Goal: Complete application form

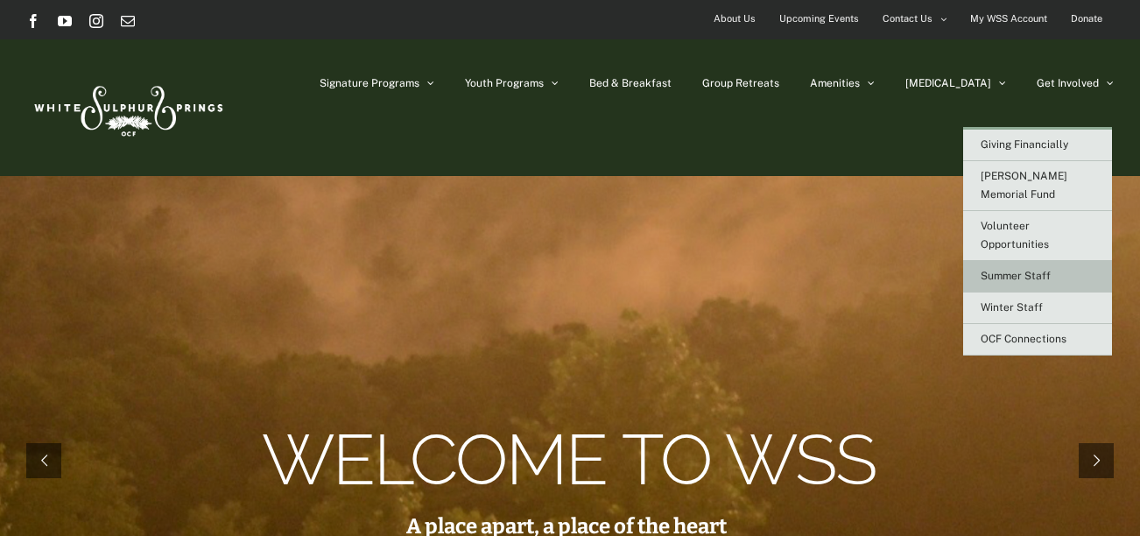
click at [1033, 270] on span "Summer Staff" at bounding box center [1016, 276] width 70 height 12
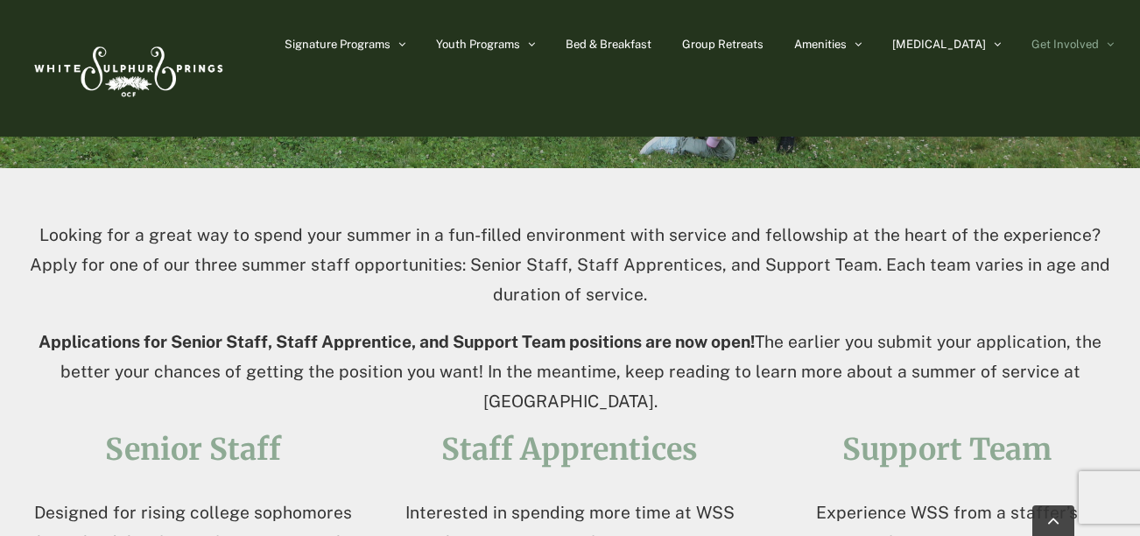
scroll to position [207, 0]
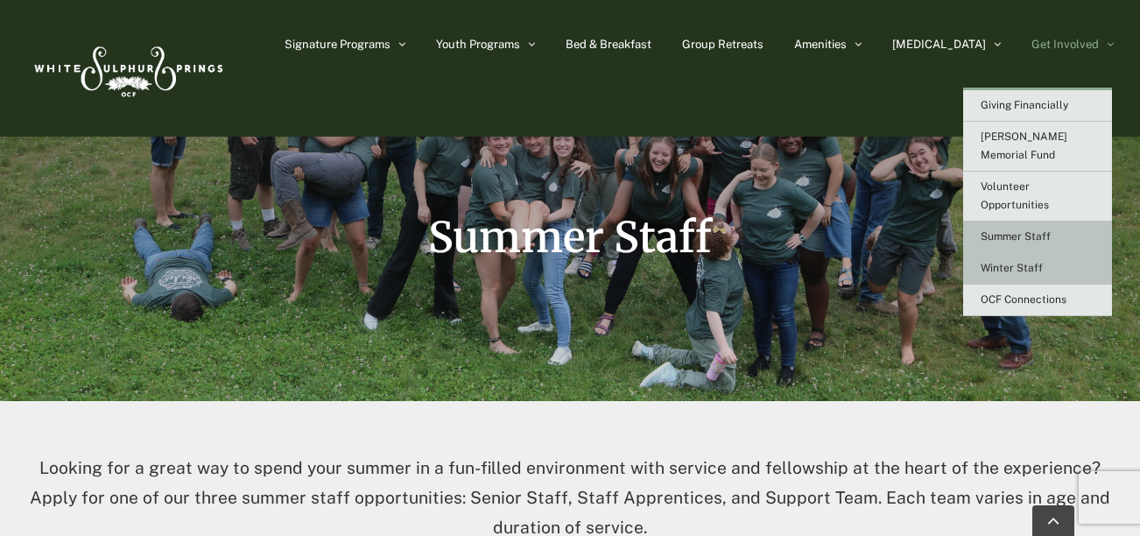
click at [1061, 253] on link "Winter Staff" at bounding box center [1037, 269] width 149 height 32
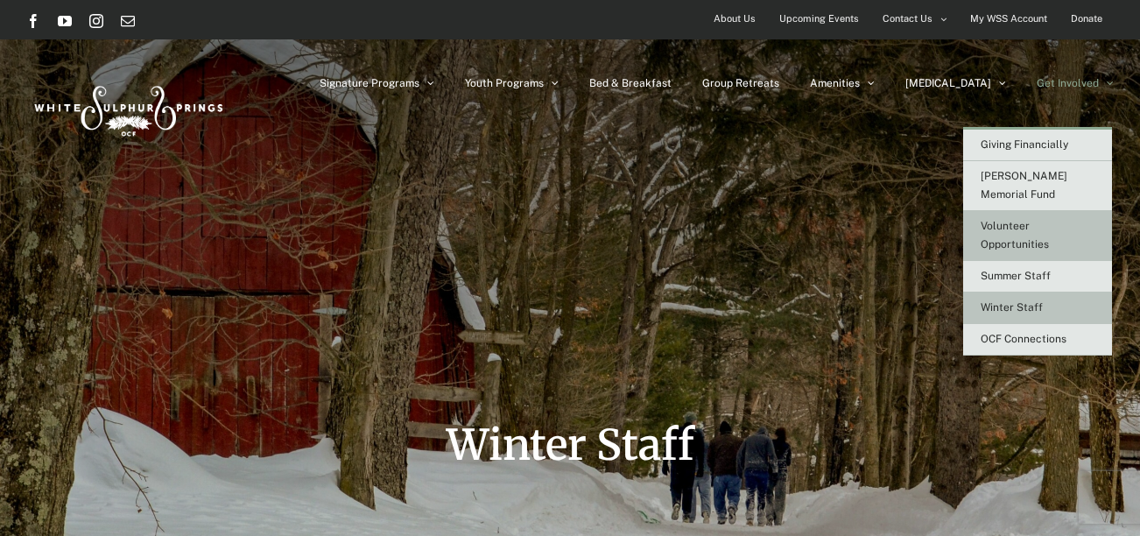
click at [1044, 230] on span "Volunteer Opportunities" at bounding box center [1015, 235] width 68 height 31
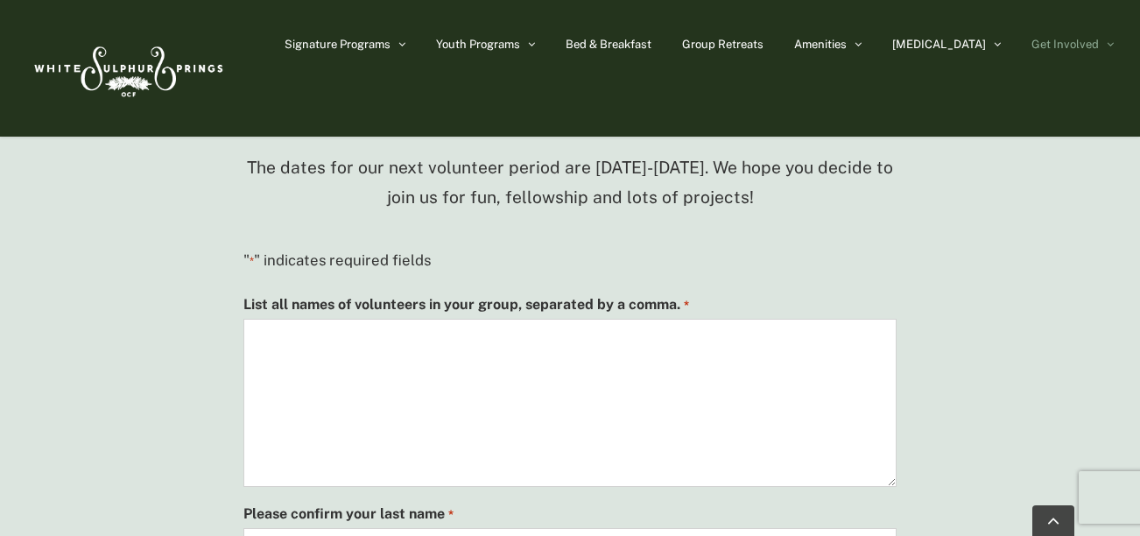
scroll to position [1321, 0]
click at [662, 337] on textarea "List all names of volunteers in your group, separated by a comma. *" at bounding box center [569, 404] width 652 height 168
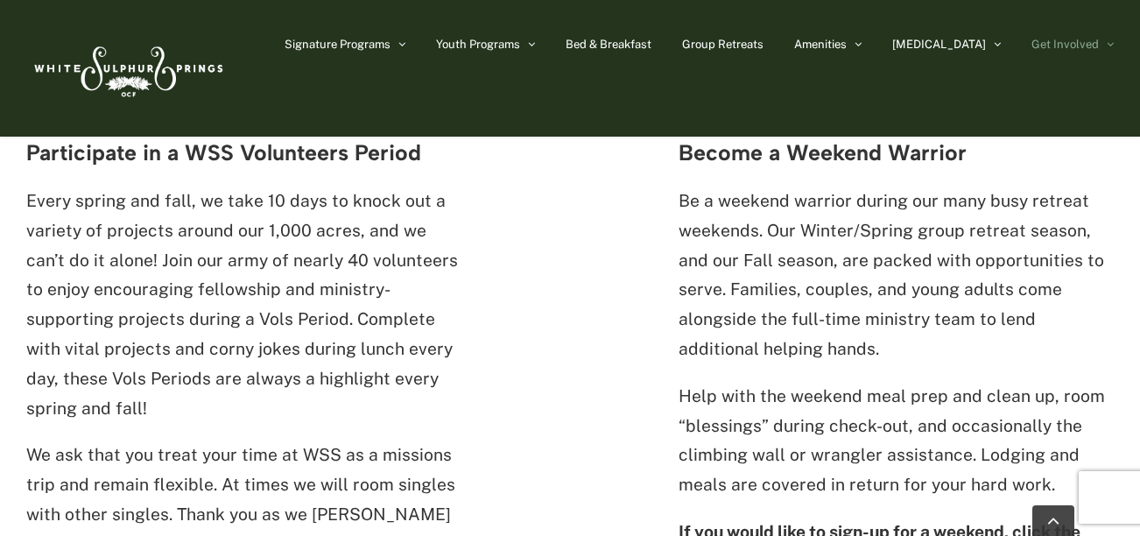
scroll to position [657, 0]
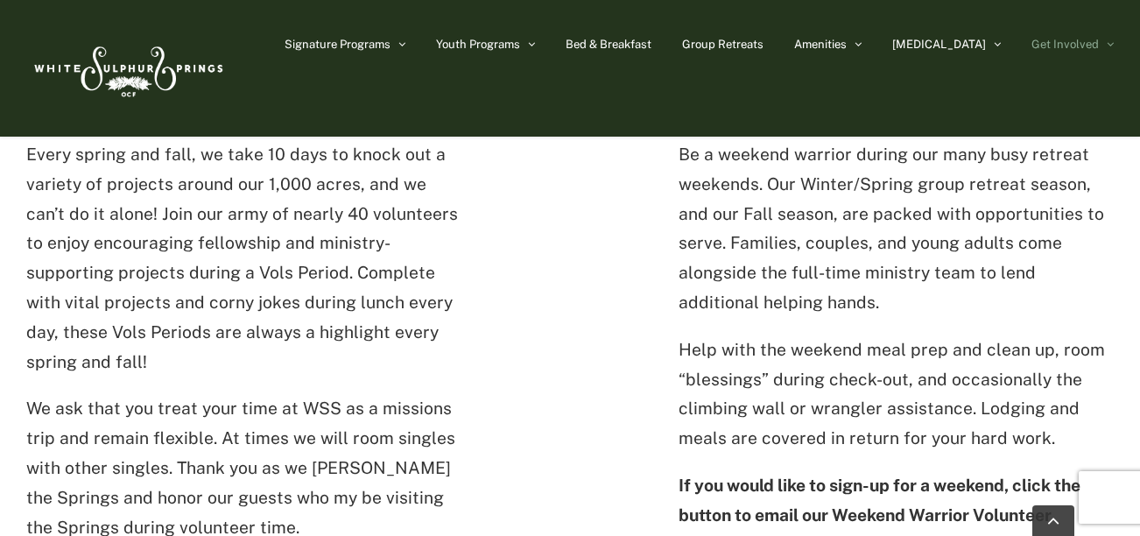
click at [475, 371] on div "Two ways to get involved Participate in a WSS Volunteers Period Every spring an…" at bounding box center [569, 320] width 1087 height 624
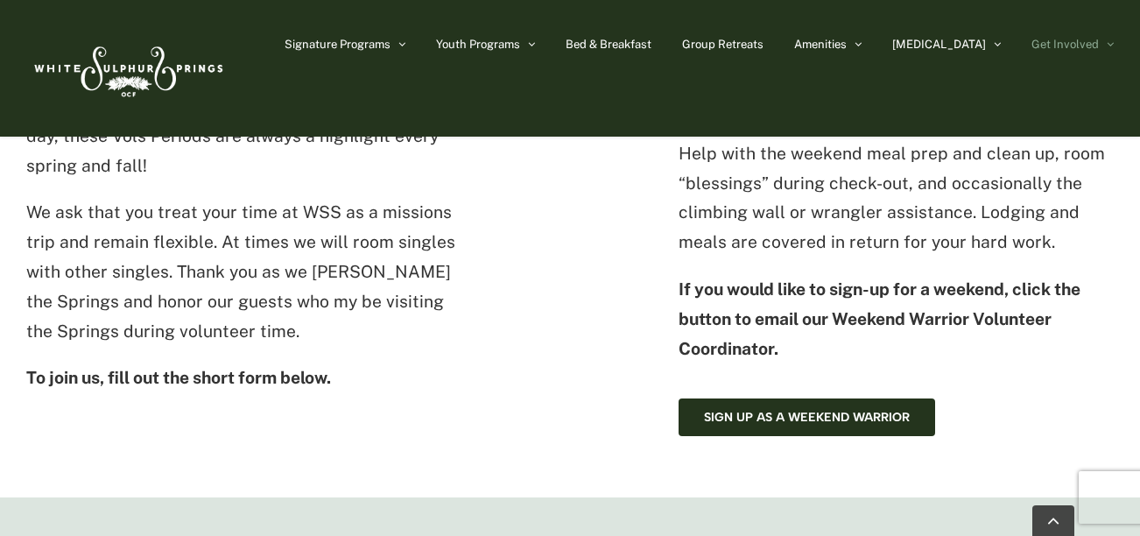
scroll to position [880, 0]
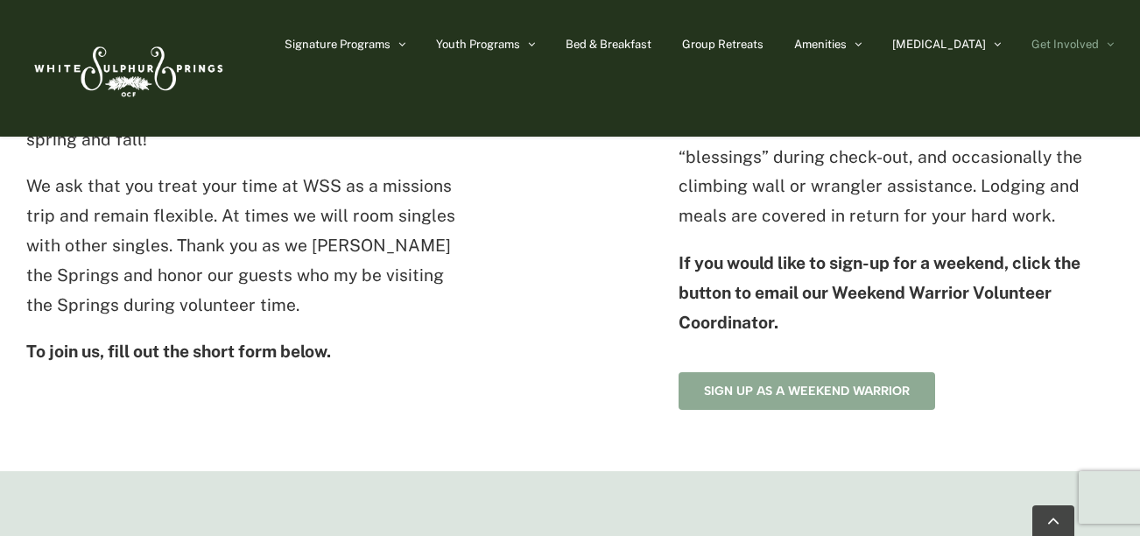
click at [747, 385] on span "Sign up as a Weekend Warrior" at bounding box center [807, 390] width 206 height 15
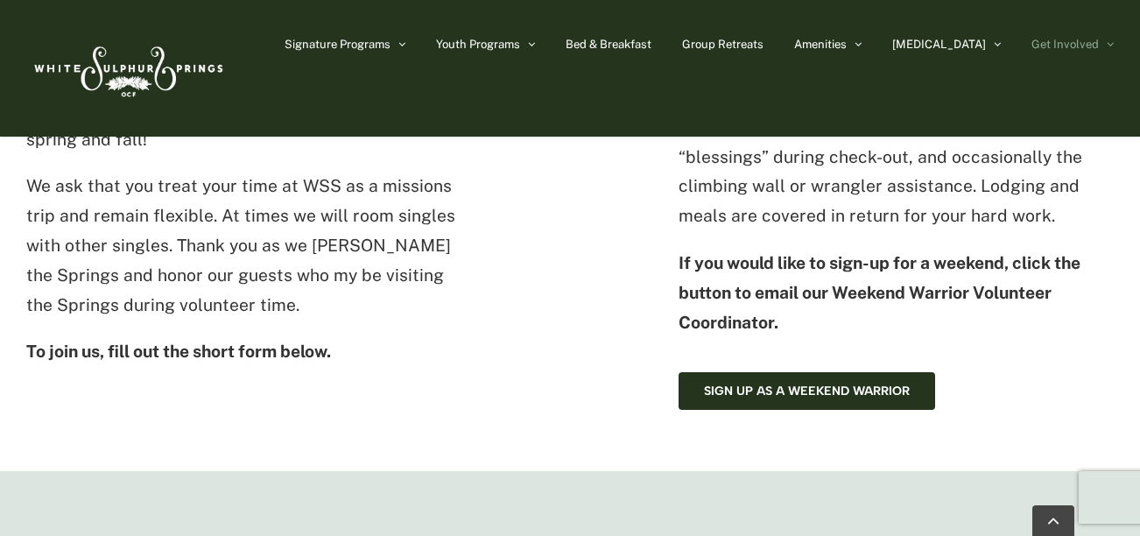
click at [718, 466] on div "Two ways to get involved Participate in a WSS Volunteers Period Every spring an…" at bounding box center [570, 100] width 1140 height 742
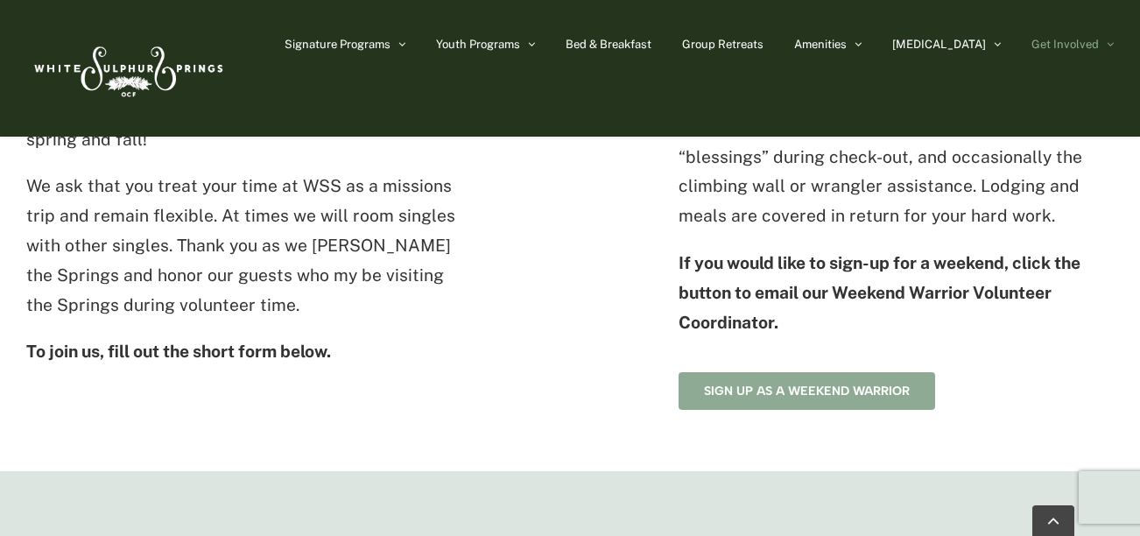
click at [782, 397] on span "Sign up as a Weekend Warrior" at bounding box center [807, 390] width 206 height 15
click at [866, 395] on span "Sign up as a Weekend Warrior" at bounding box center [807, 390] width 206 height 15
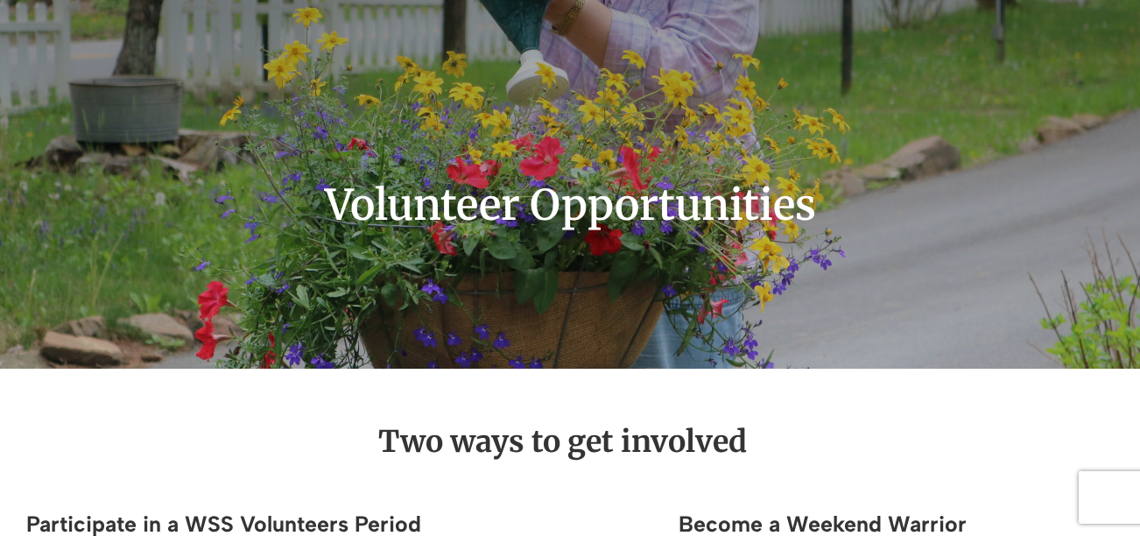
scroll to position [0, 0]
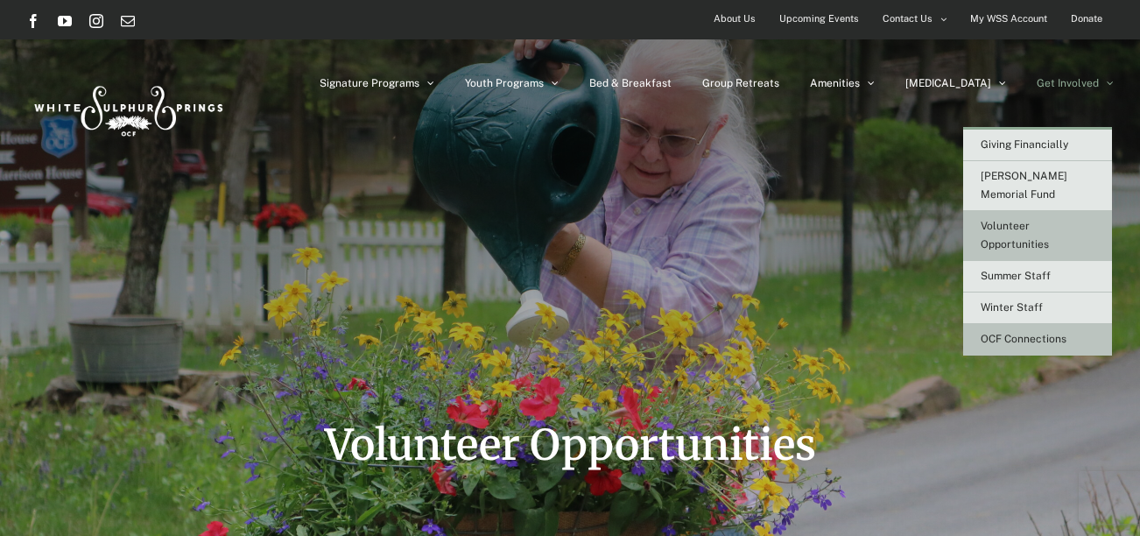
click at [1046, 333] on span "OCF Connections" at bounding box center [1024, 339] width 86 height 12
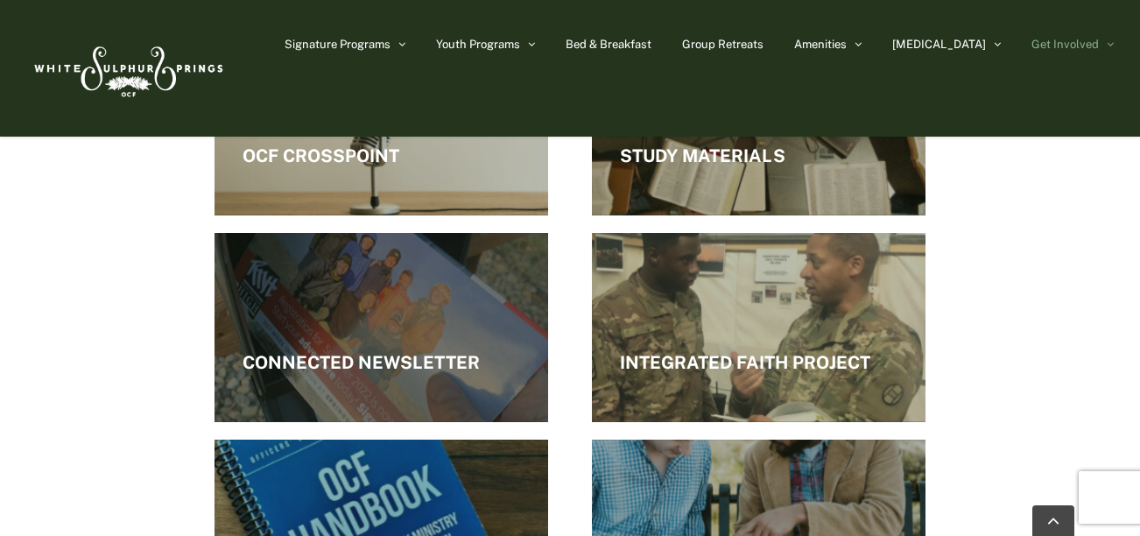
scroll to position [2398, 0]
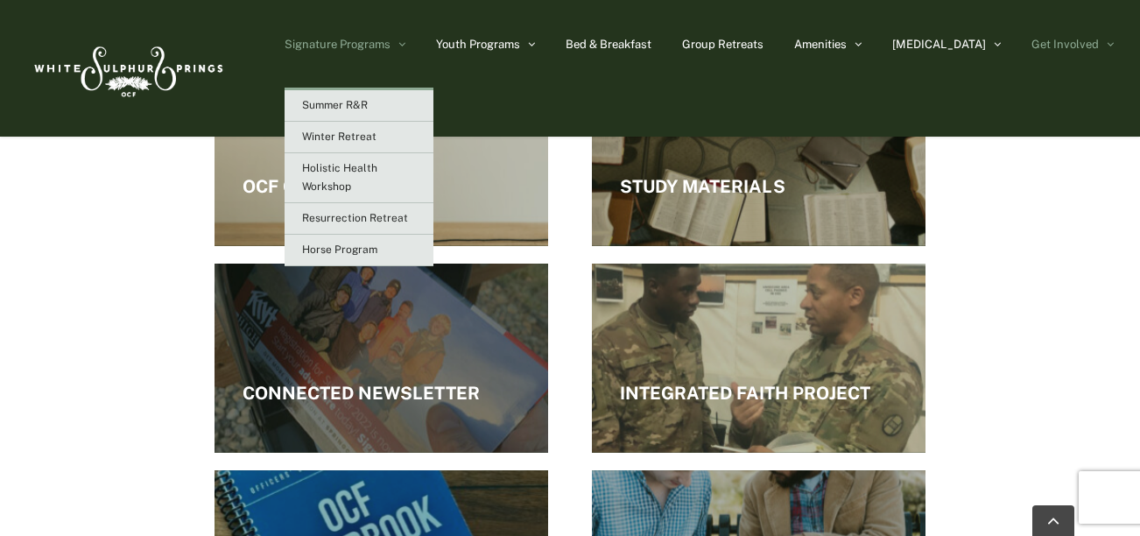
click at [390, 44] on span "Signature Programs" at bounding box center [338, 44] width 106 height 11
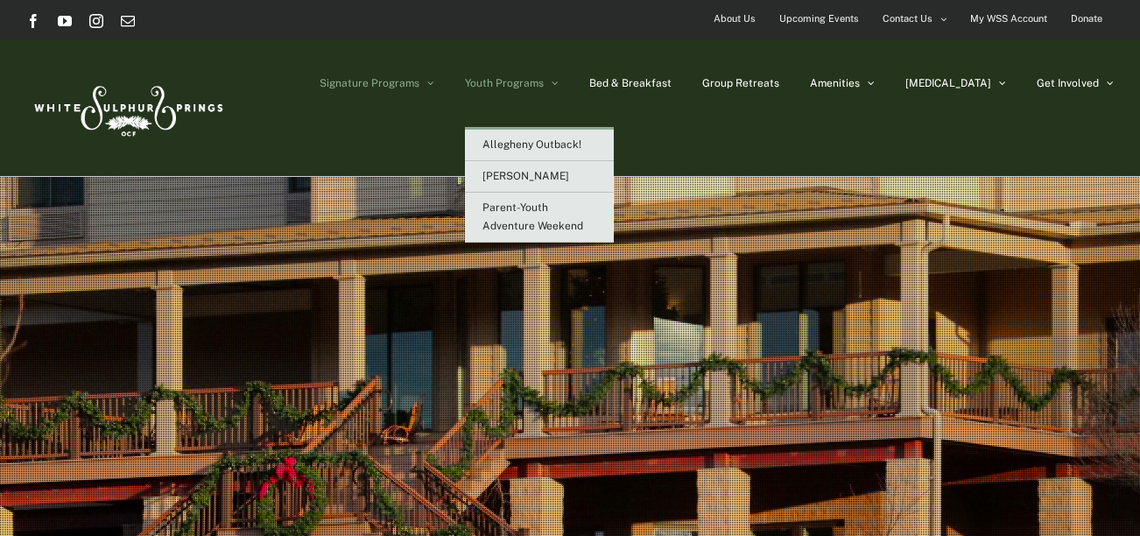
click at [544, 80] on span "Youth Programs" at bounding box center [504, 83] width 79 height 11
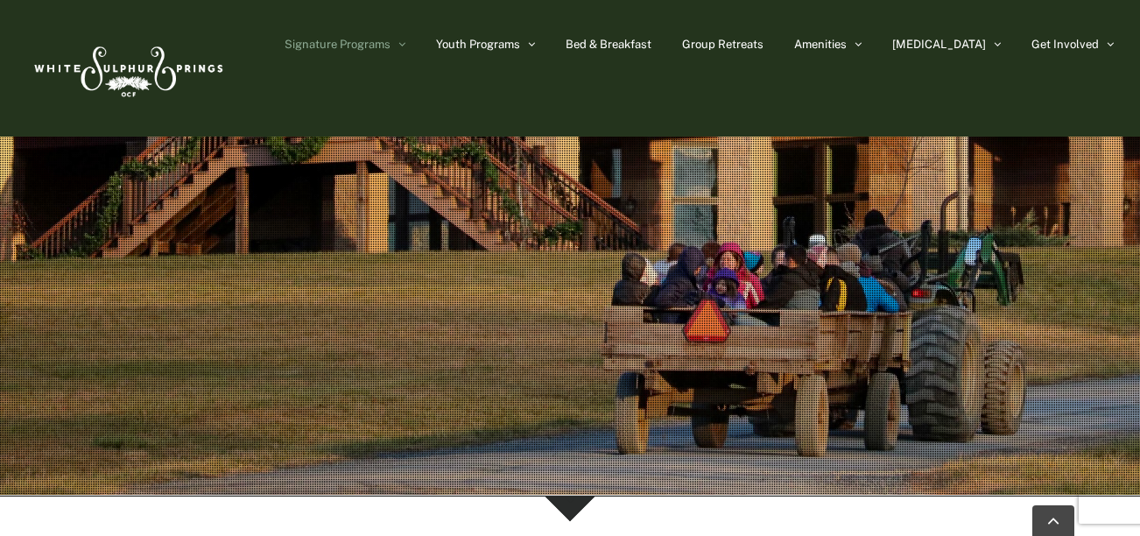
scroll to position [247, 0]
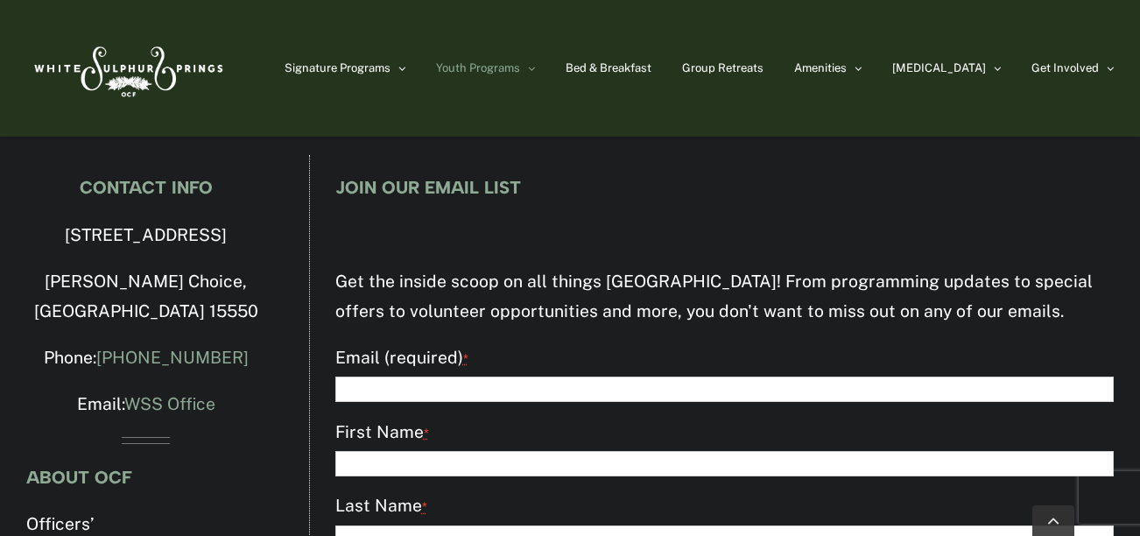
scroll to position [3285, 0]
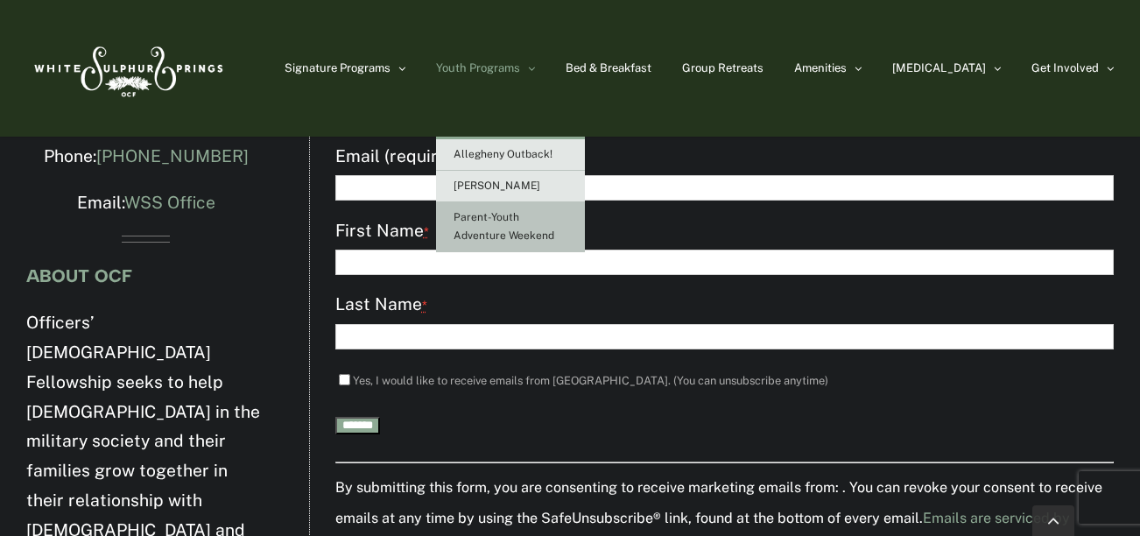
click at [554, 229] on span "Parent-Youth Adventure Weekend" at bounding box center [504, 226] width 101 height 31
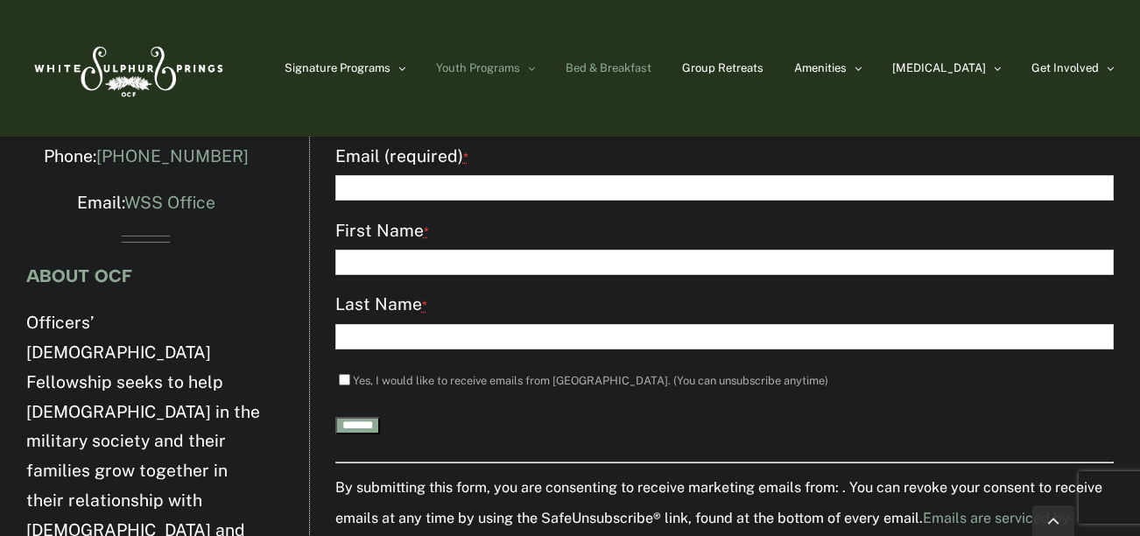
click at [651, 82] on link "Bed & Breakfast" at bounding box center [609, 68] width 86 height 137
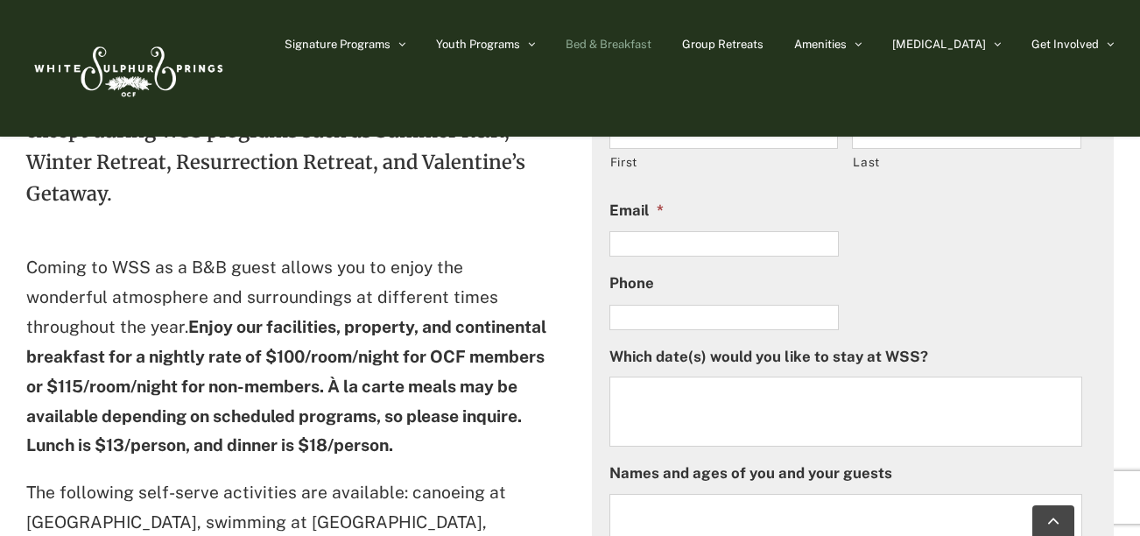
scroll to position [635, 0]
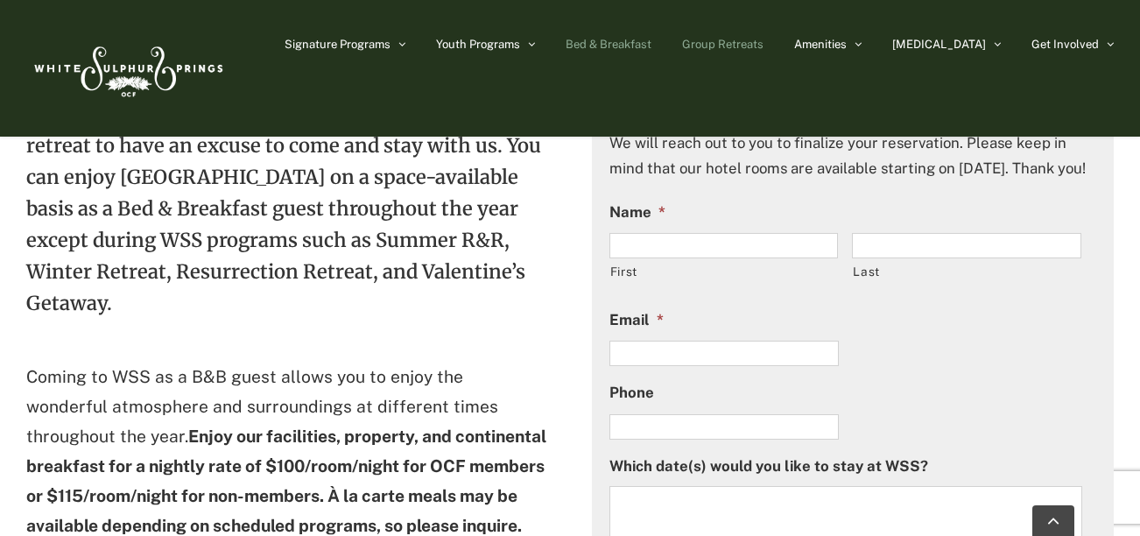
click at [763, 53] on link "Group Retreats" at bounding box center [722, 44] width 81 height 88
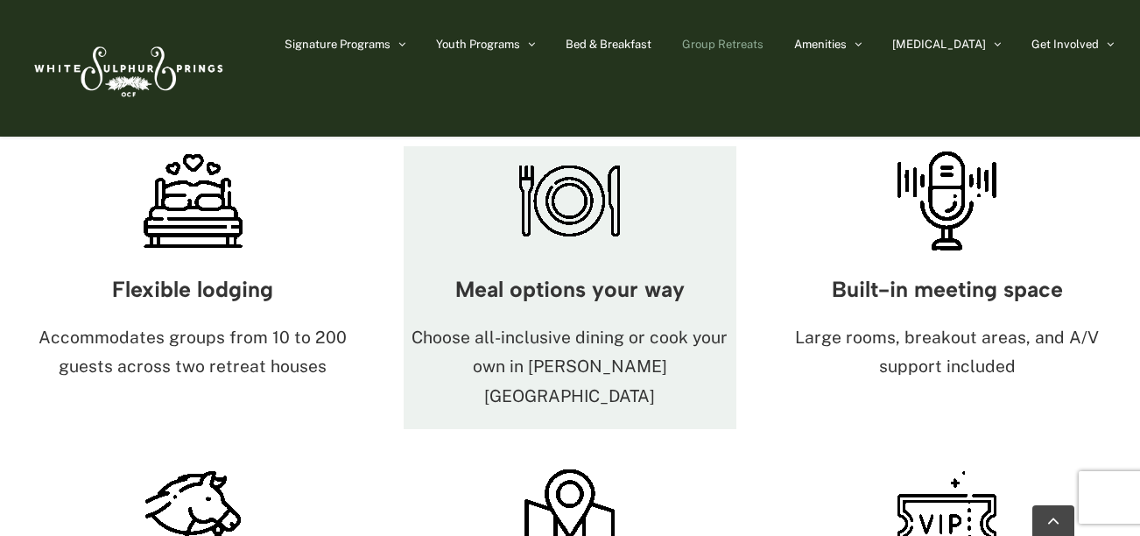
scroll to position [951, 0]
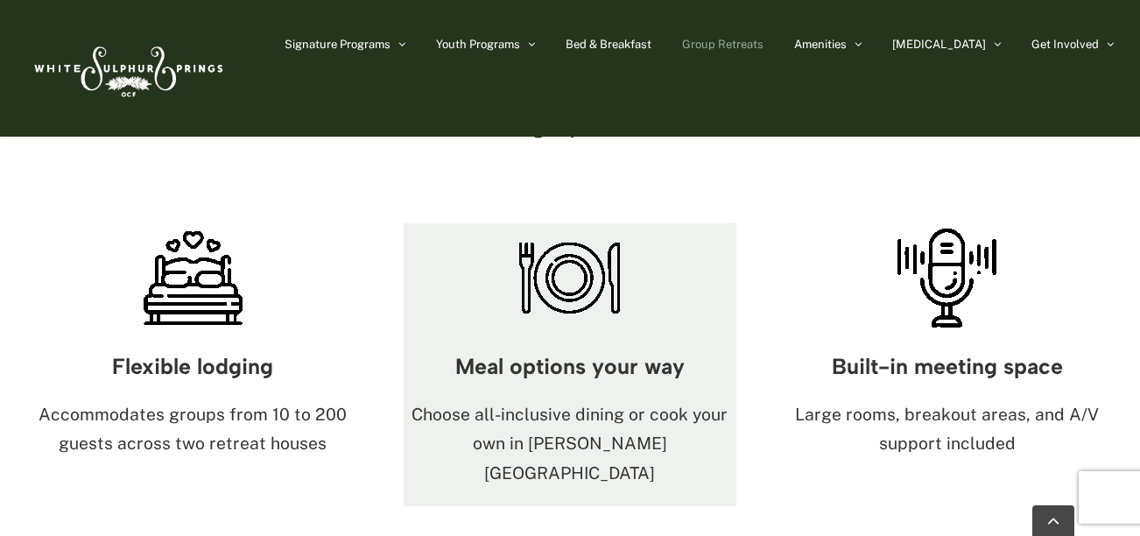
click at [615, 226] on img at bounding box center [569, 277] width 109 height 109
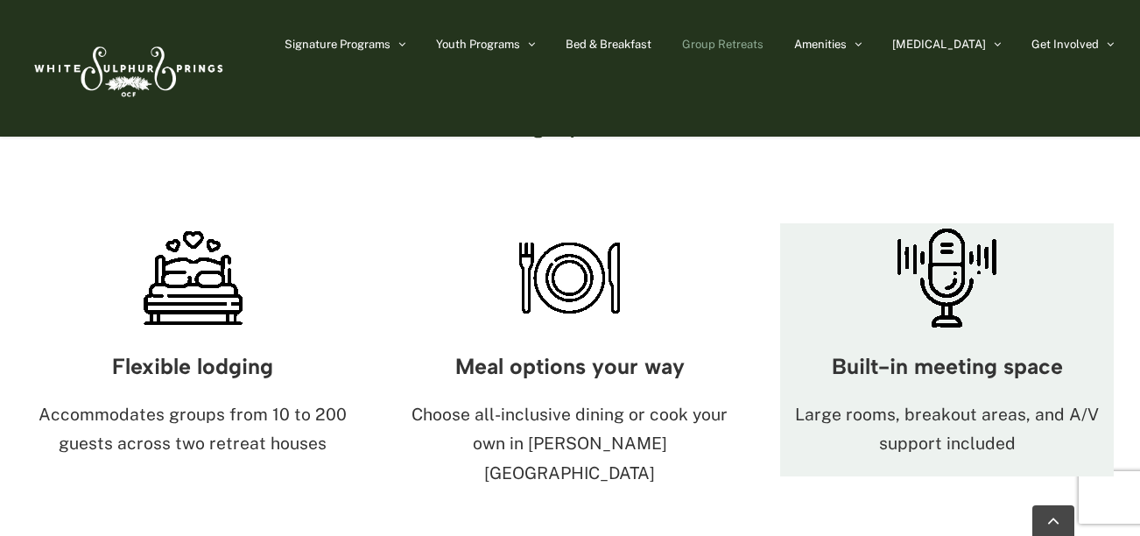
click at [968, 239] on img at bounding box center [946, 277] width 109 height 109
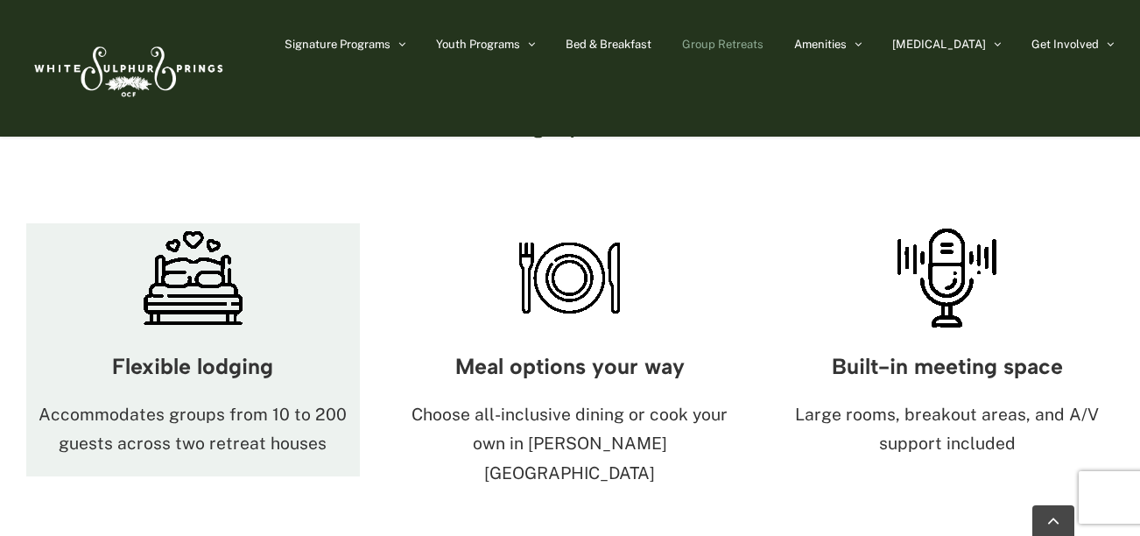
click at [164, 333] on div "Flexible lodging Accommodates groups from 10 to 200 guests across two retreat h…" at bounding box center [193, 405] width 334 height 144
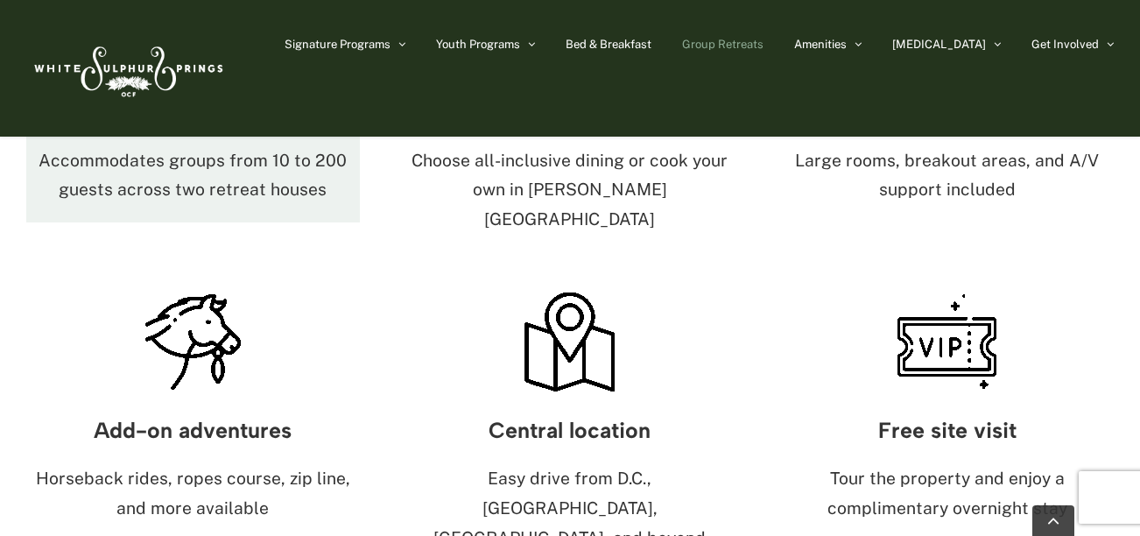
scroll to position [1207, 0]
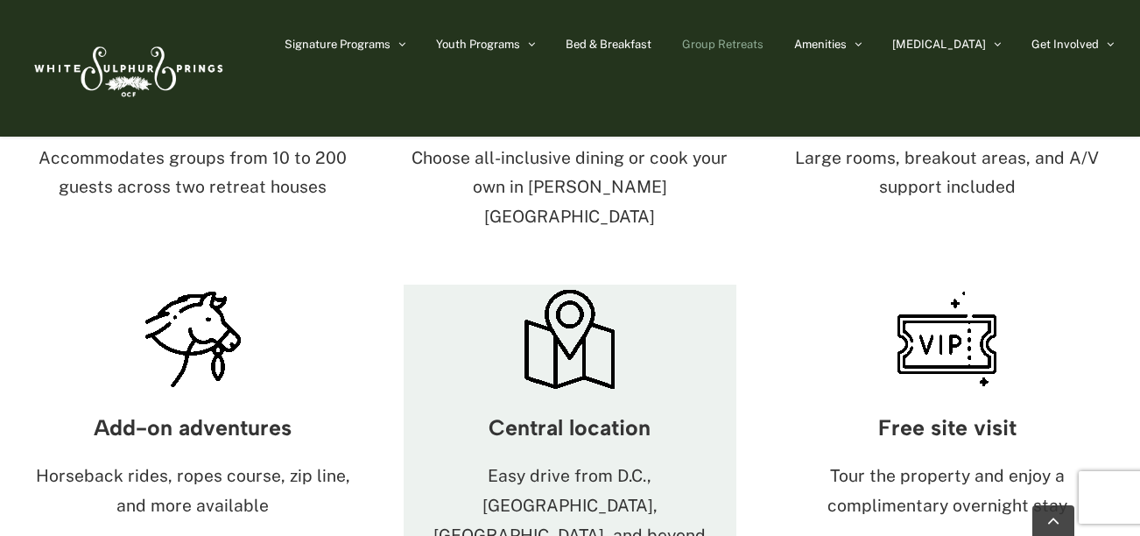
click at [531, 285] on img at bounding box center [569, 339] width 109 height 109
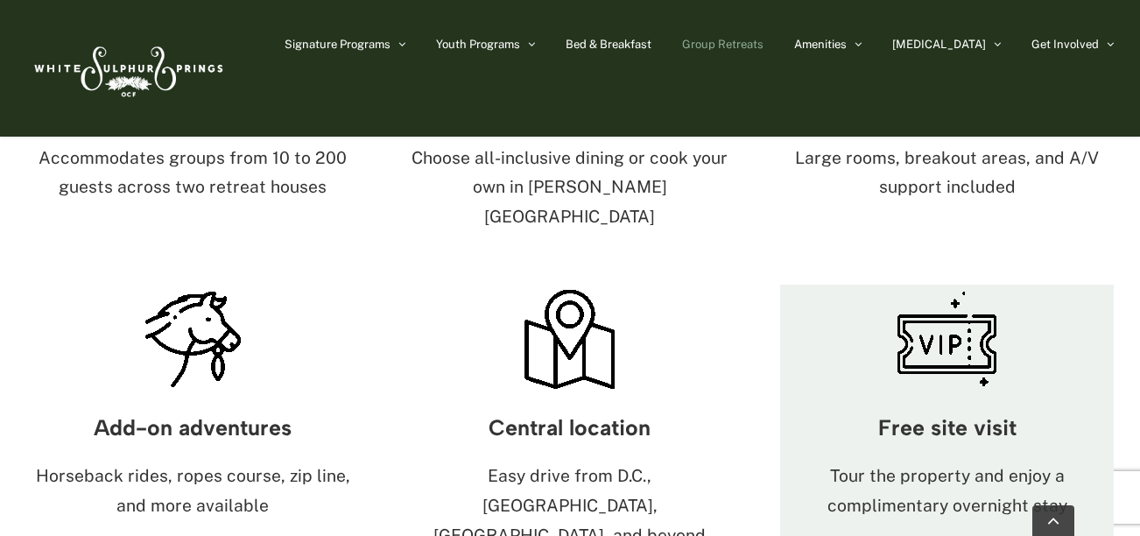
click at [880, 290] on div at bounding box center [947, 339] width 334 height 109
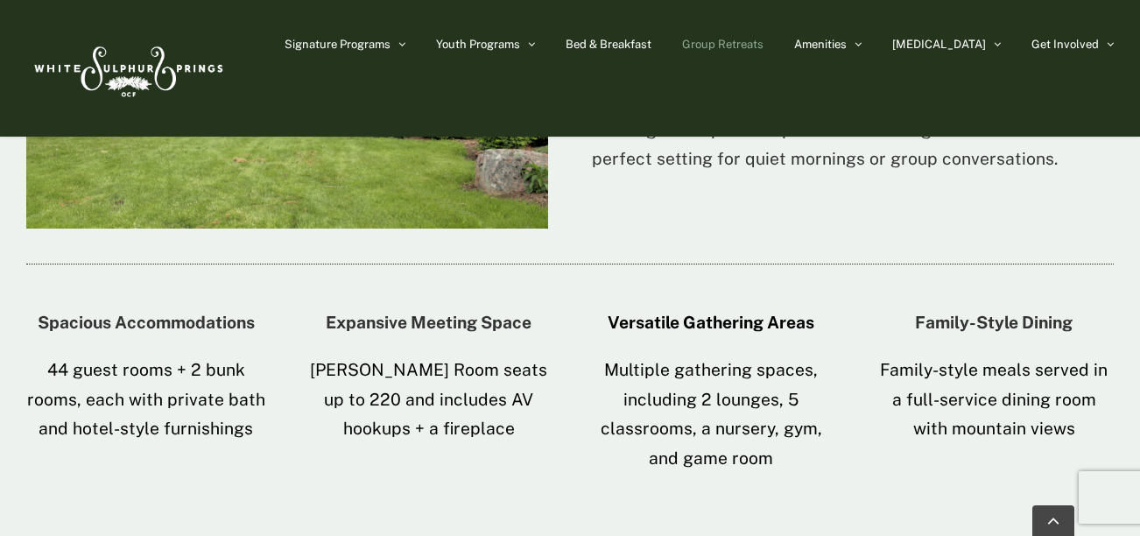
scroll to position [2221, 0]
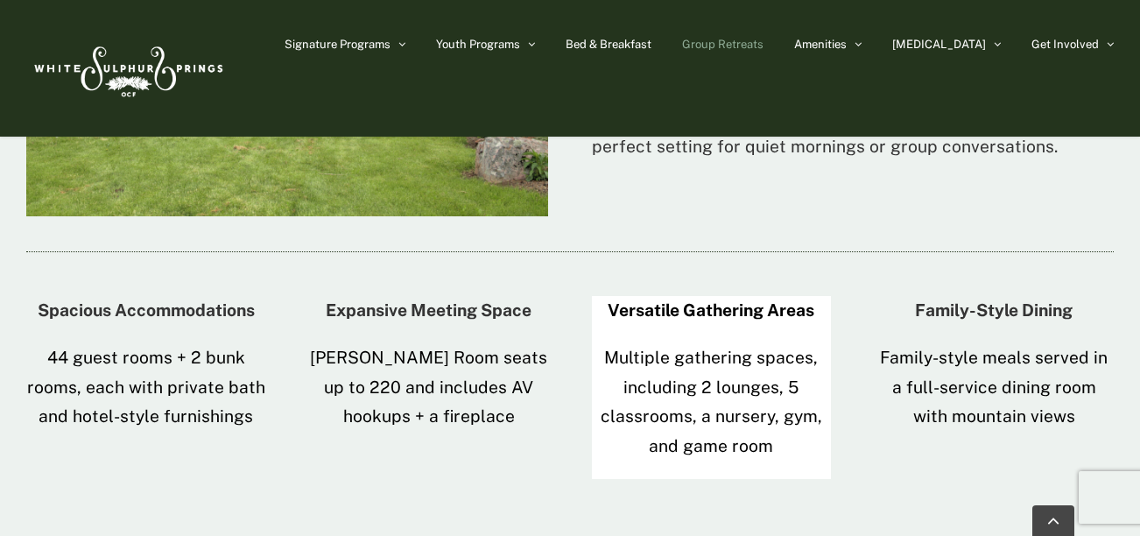
click at [775, 343] on p "Multiple gathering spaces, including 2 lounges, 5 classrooms, a nursery, gym, a…" at bounding box center [711, 402] width 239 height 118
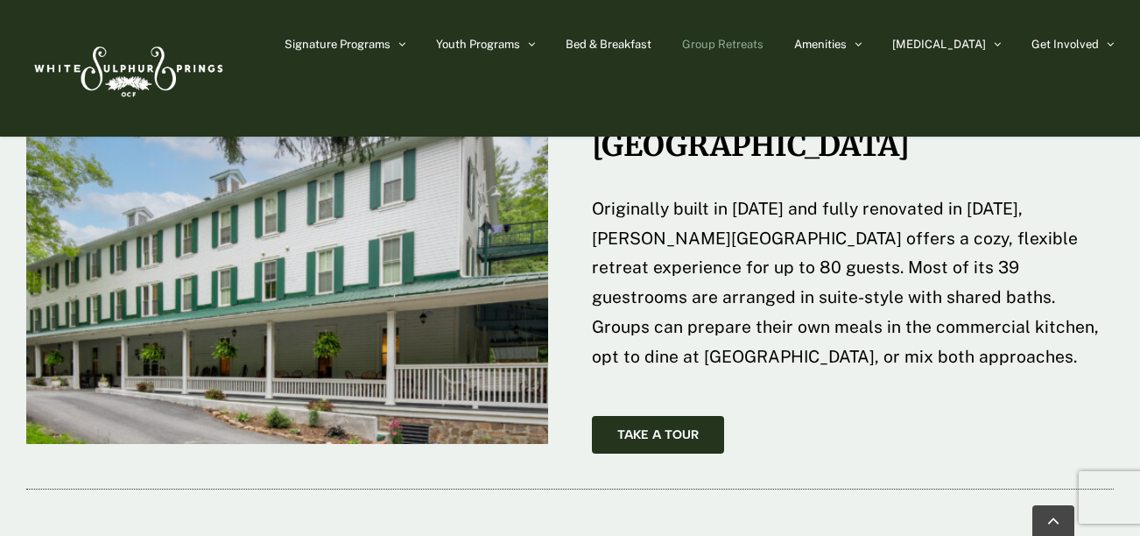
scroll to position [2774, 0]
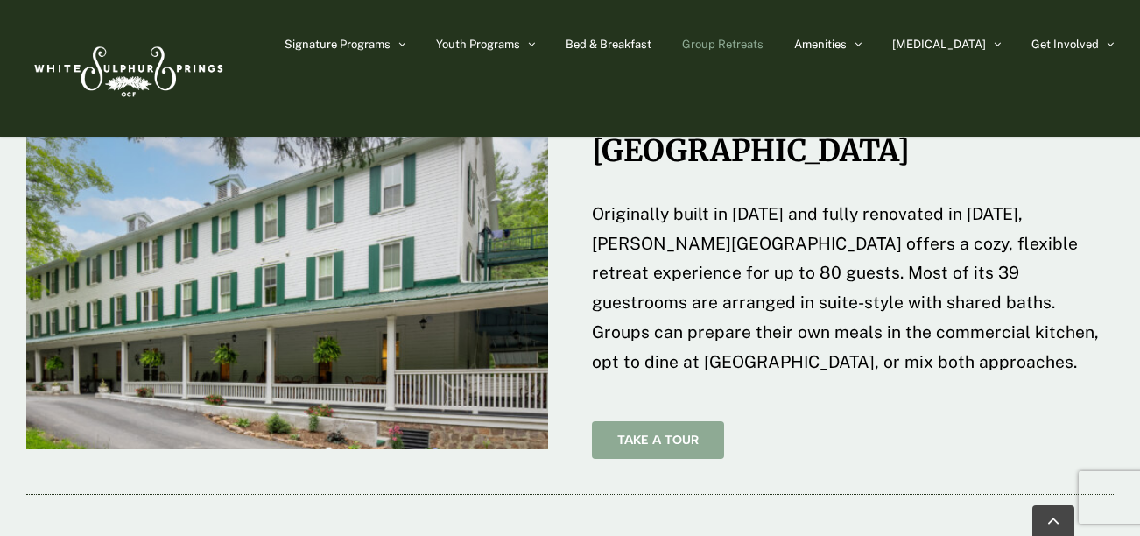
click at [670, 421] on link "Take A Tour" at bounding box center [658, 440] width 132 height 38
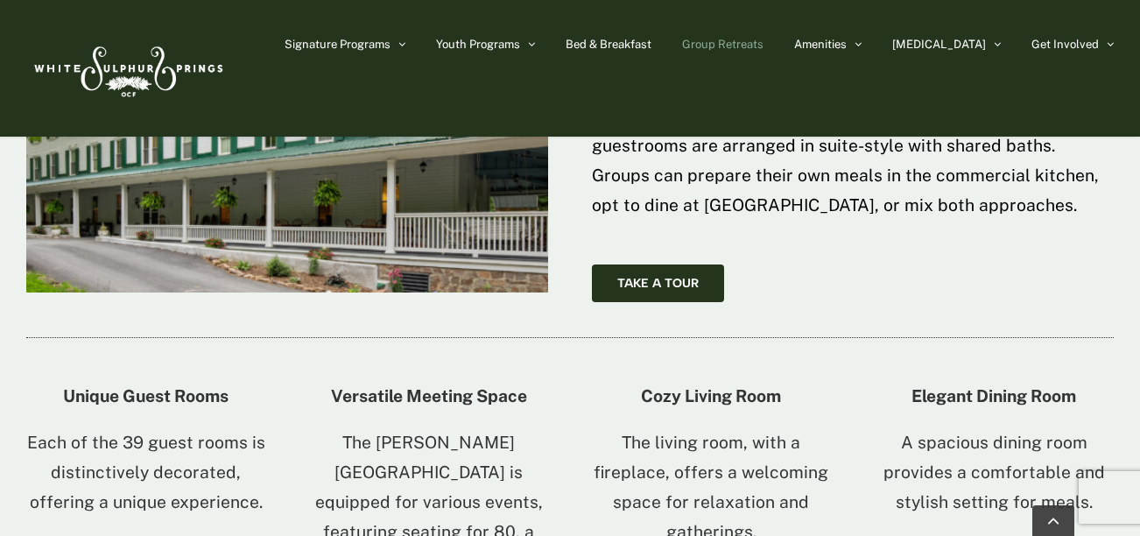
click at [819, 428] on p "The living room, with a fireplace, offers a welcoming space for relaxation and …" at bounding box center [711, 487] width 239 height 118
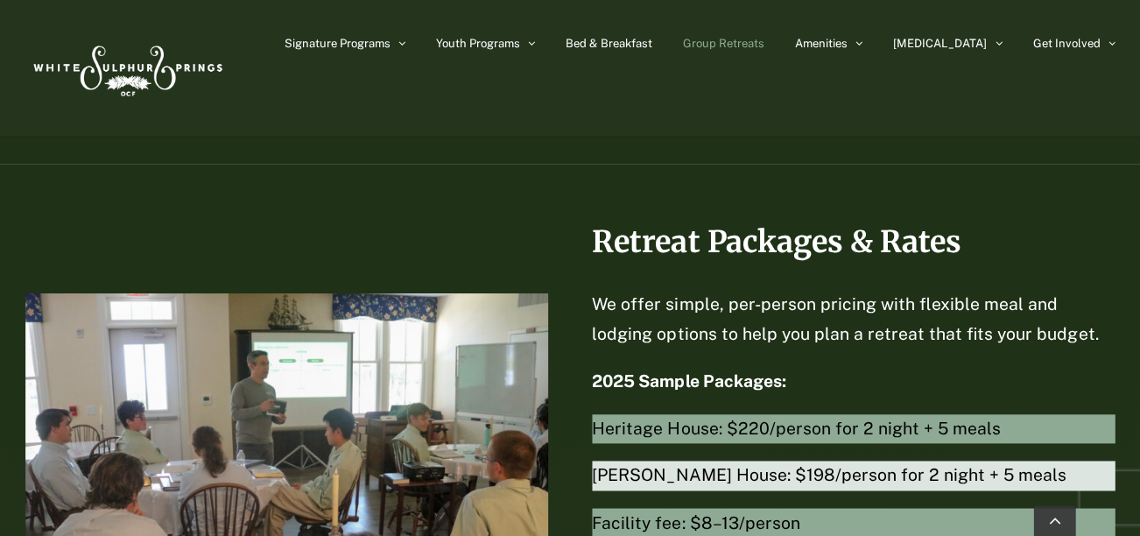
scroll to position [3672, 0]
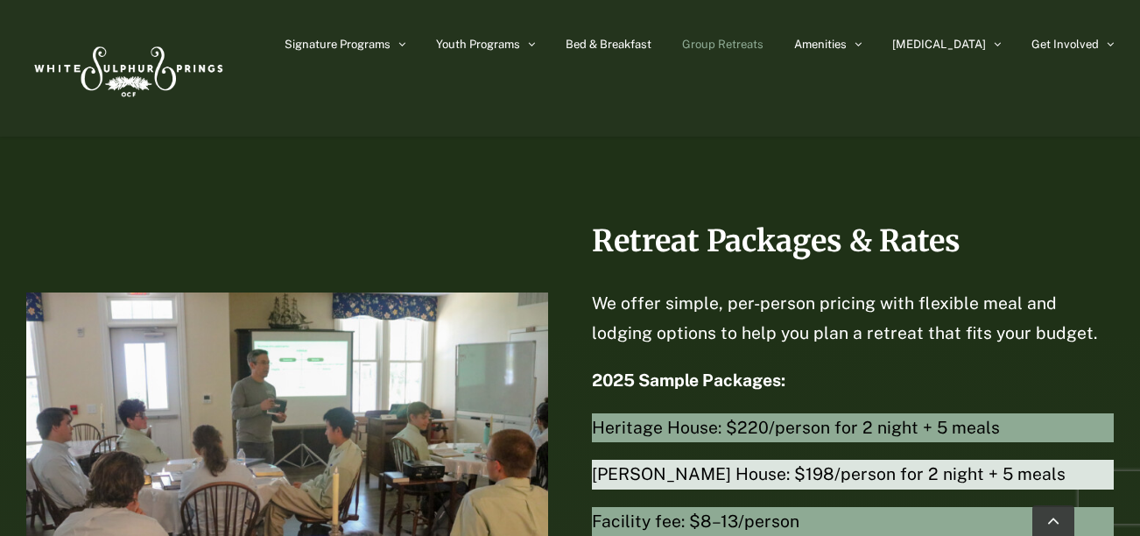
click at [797, 413] on span "Heritage House: $220/person for 2 night + 5 meals" at bounding box center [853, 428] width 522 height 30
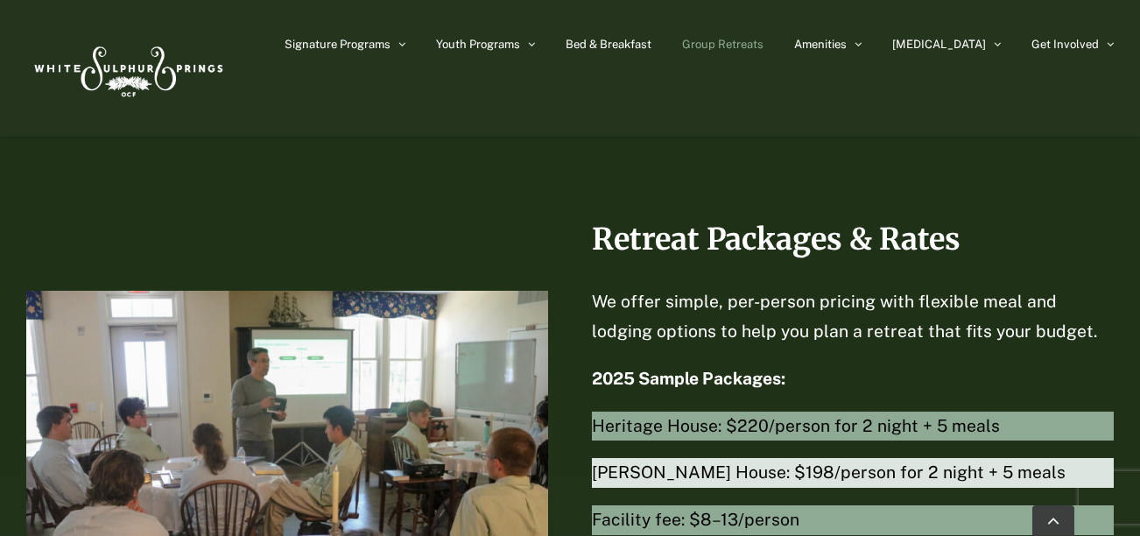
click at [797, 411] on span "Heritage House: $220/person for 2 night + 5 meals" at bounding box center [853, 426] width 522 height 30
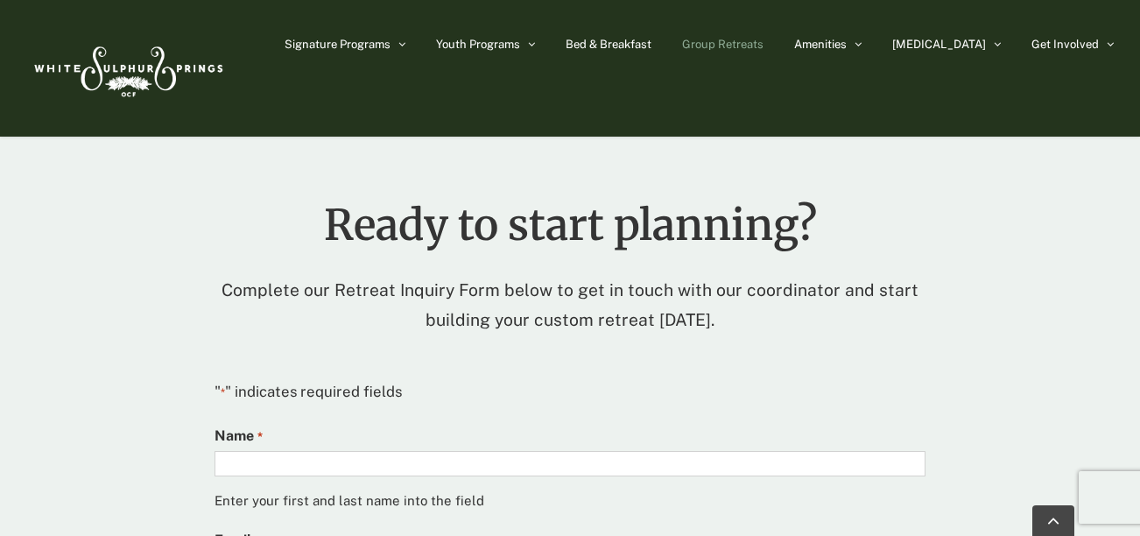
scroll to position [4405, 0]
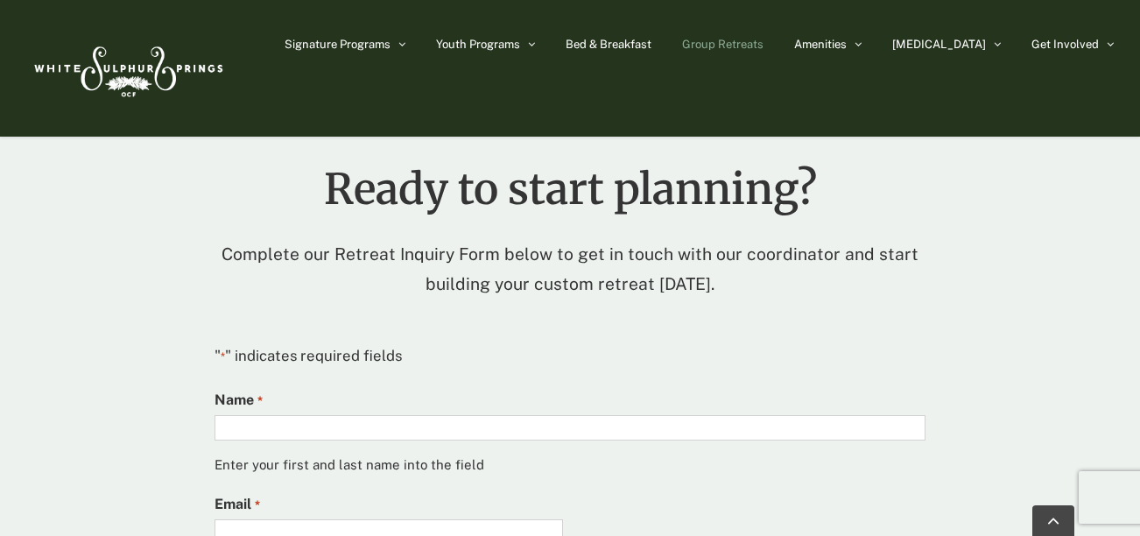
click at [518, 415] on input "Name *" at bounding box center [569, 427] width 711 height 25
type input "*"
type input "**********"
click at [499, 519] on input "Email *" at bounding box center [388, 531] width 348 height 25
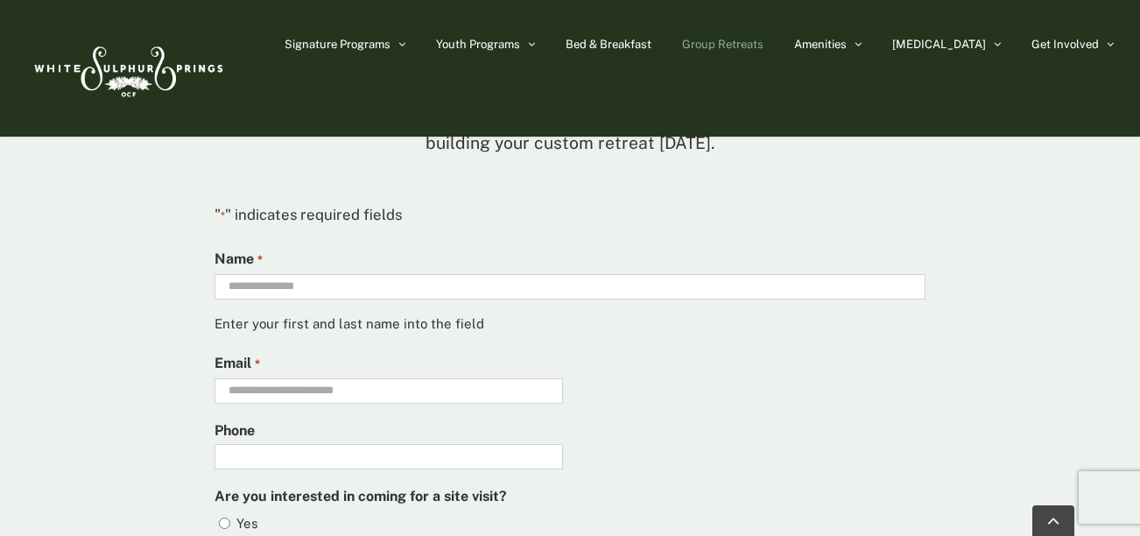
scroll to position [4547, 0]
type input "**********"
click at [529, 443] on input "**********" at bounding box center [388, 455] width 348 height 25
click at [615, 482] on fieldset "Are you interested in coming for a site visit? Yes No" at bounding box center [569, 521] width 711 height 79
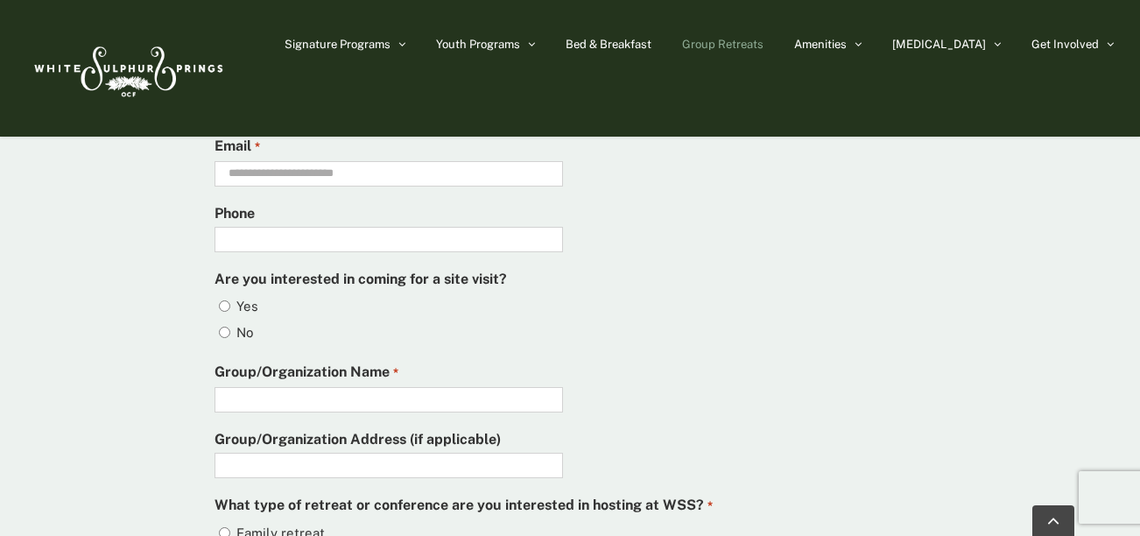
scroll to position [4776, 0]
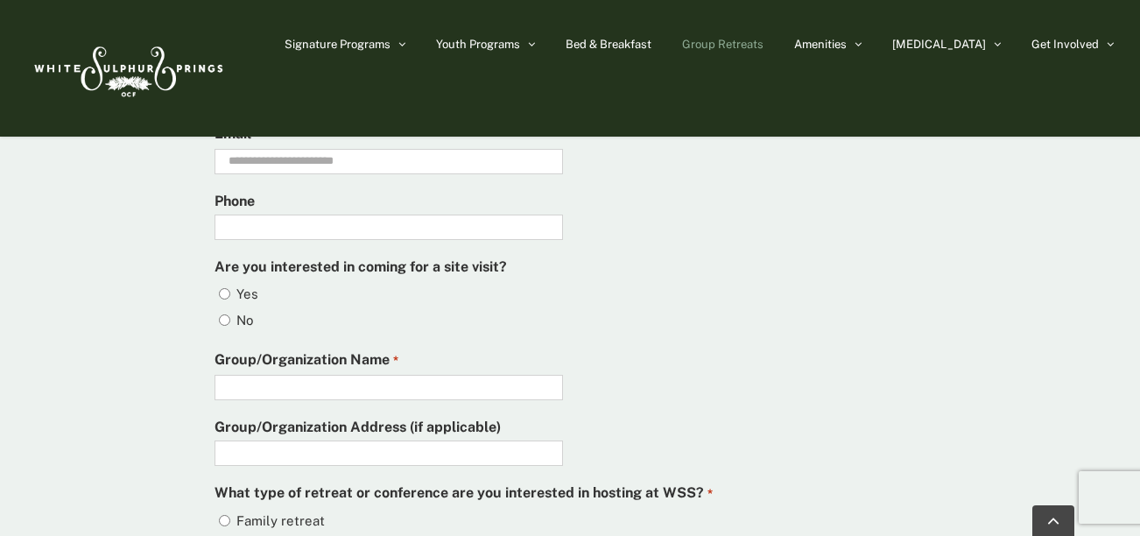
click at [283, 375] on input "Group/Organization Name *" at bounding box center [388, 387] width 348 height 25
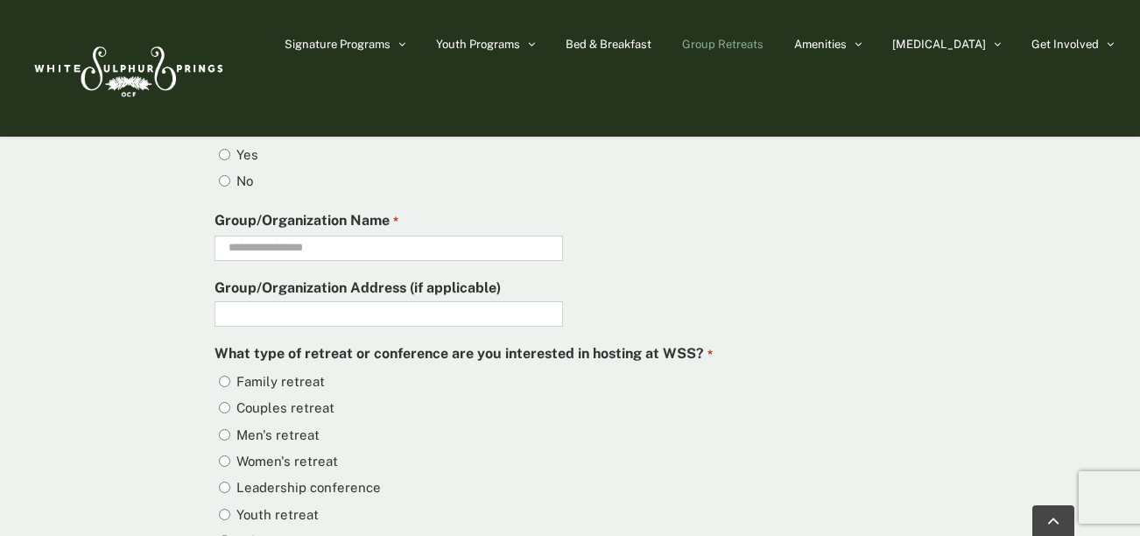
scroll to position [4930, 0]
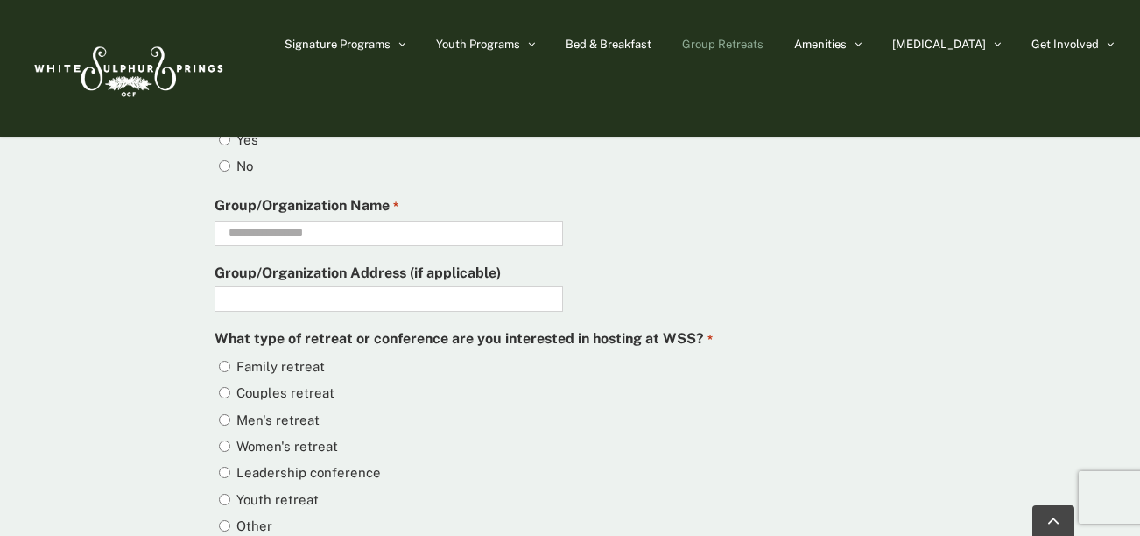
type input "**********"
click at [231, 486] on div "Youth retreat" at bounding box center [569, 499] width 711 height 26
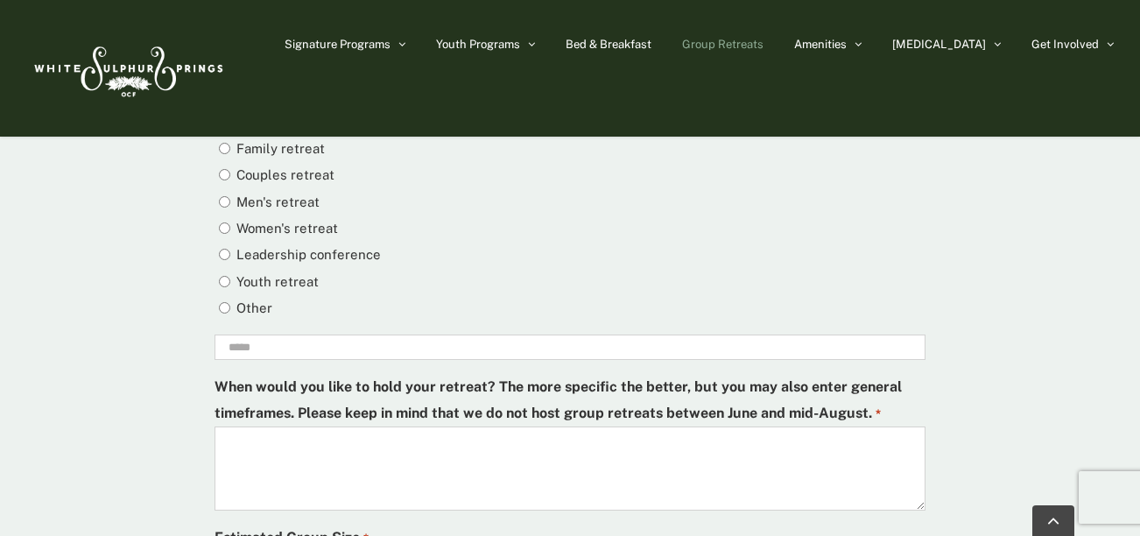
scroll to position [5152, 0]
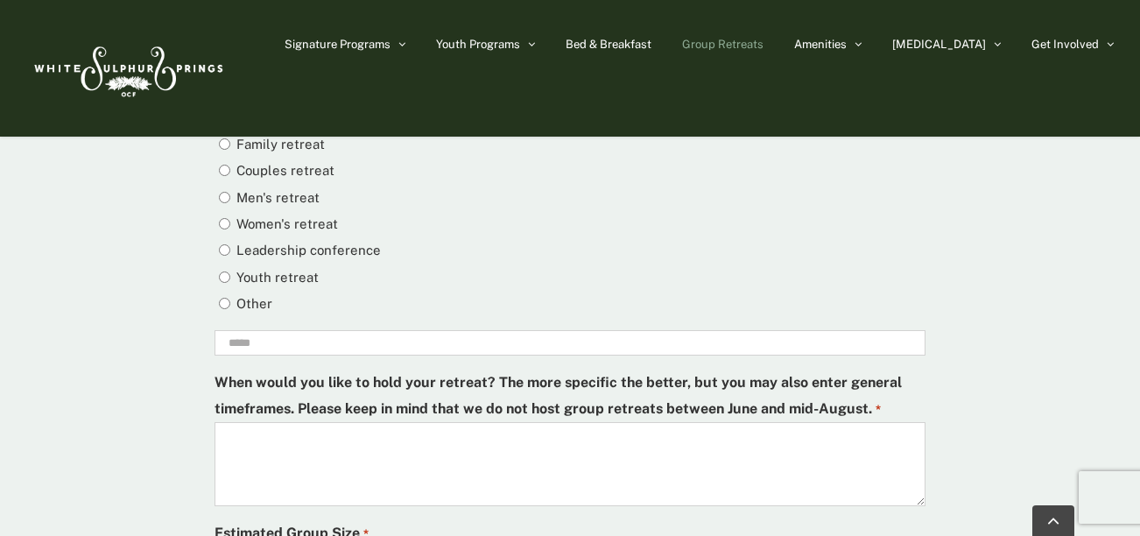
click at [375, 422] on textarea "When would you like to hold your retreat? The more specific the better, but you…" at bounding box center [569, 464] width 711 height 84
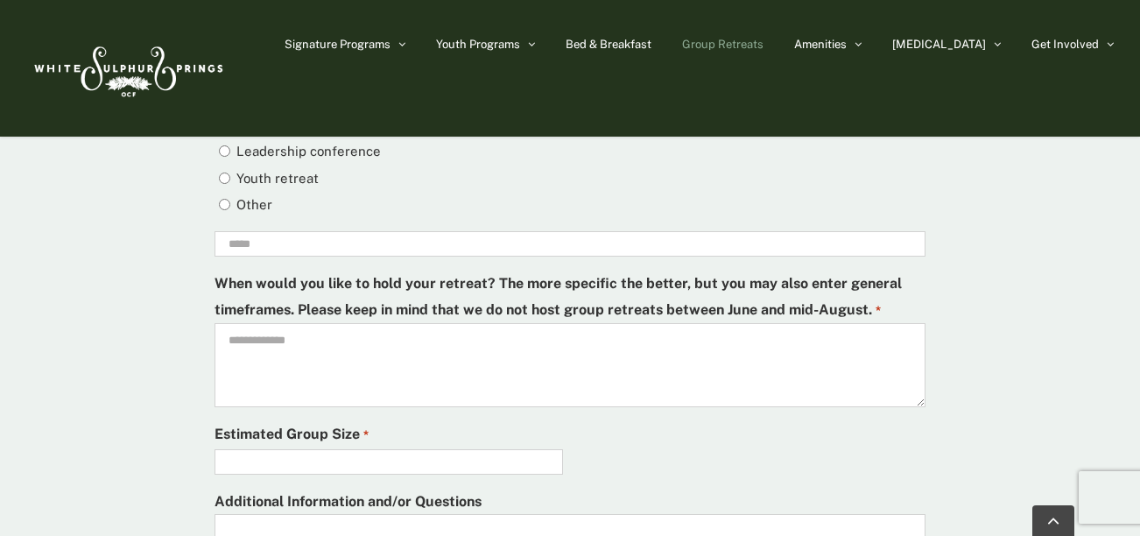
scroll to position [5254, 0]
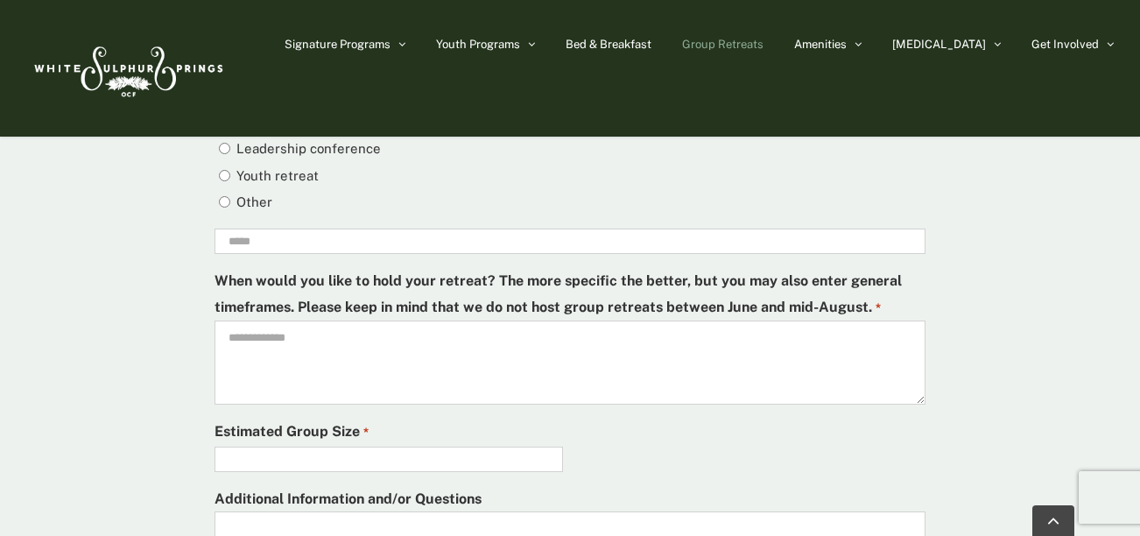
type textarea "**********"
click at [400, 446] on input "Estimated Group Size *" at bounding box center [388, 458] width 348 height 25
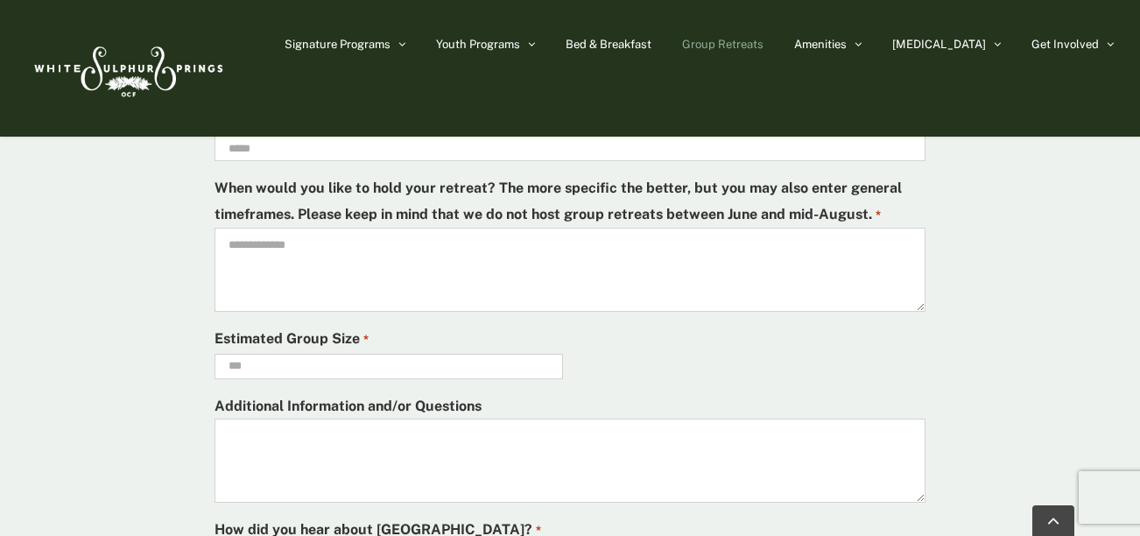
scroll to position [5358, 0]
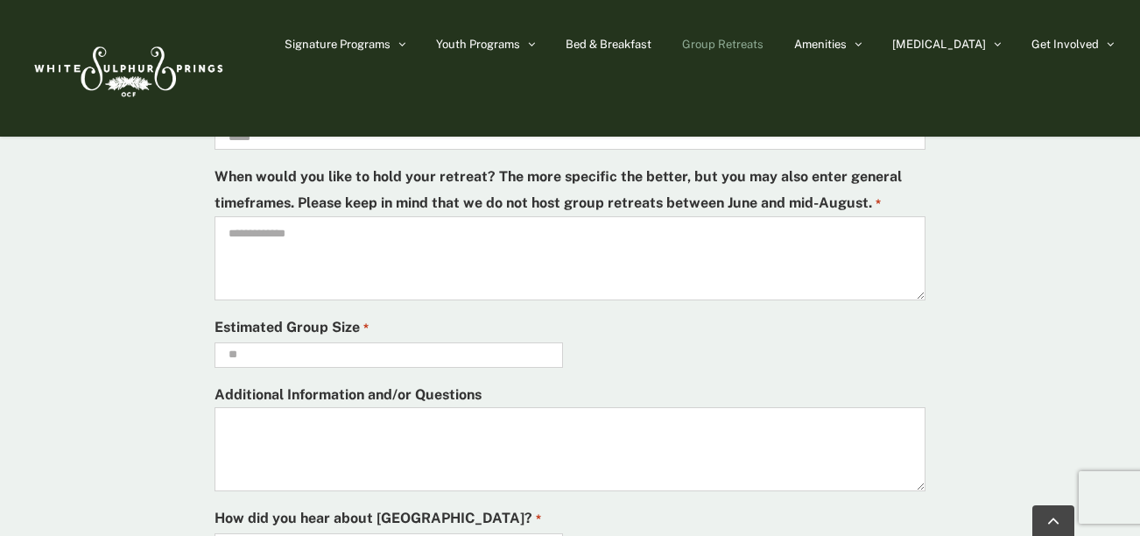
type input "*"
type input "***"
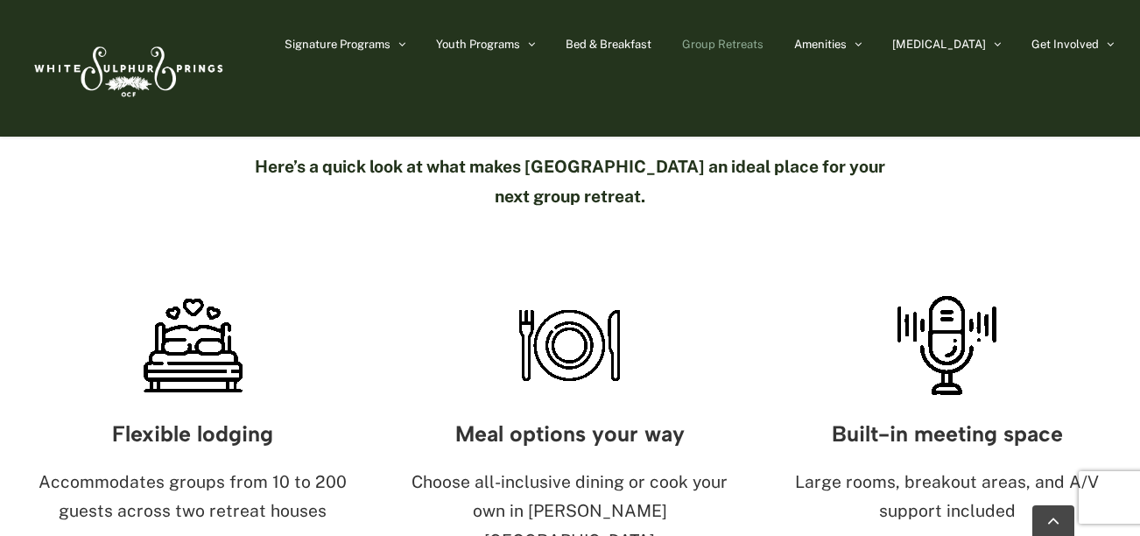
scroll to position [445, 0]
